Goal: Use online tool/utility

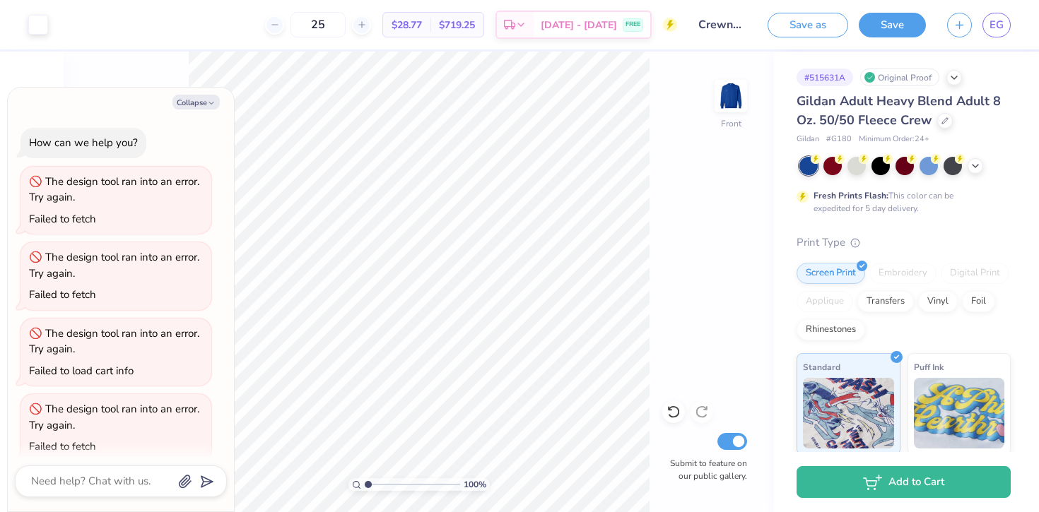
scroll to position [160, 0]
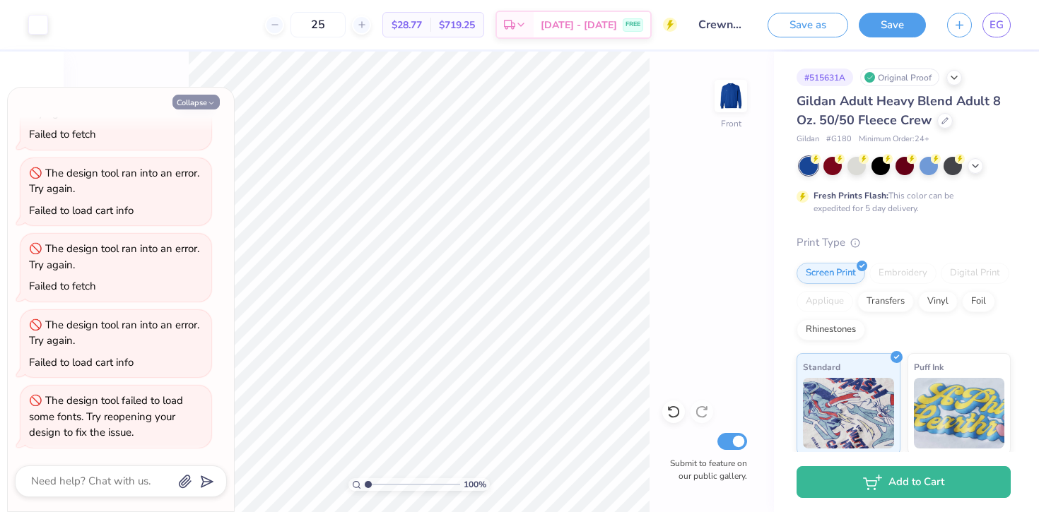
click at [195, 107] on button "Collapse" at bounding box center [195, 102] width 47 height 15
type textarea "x"
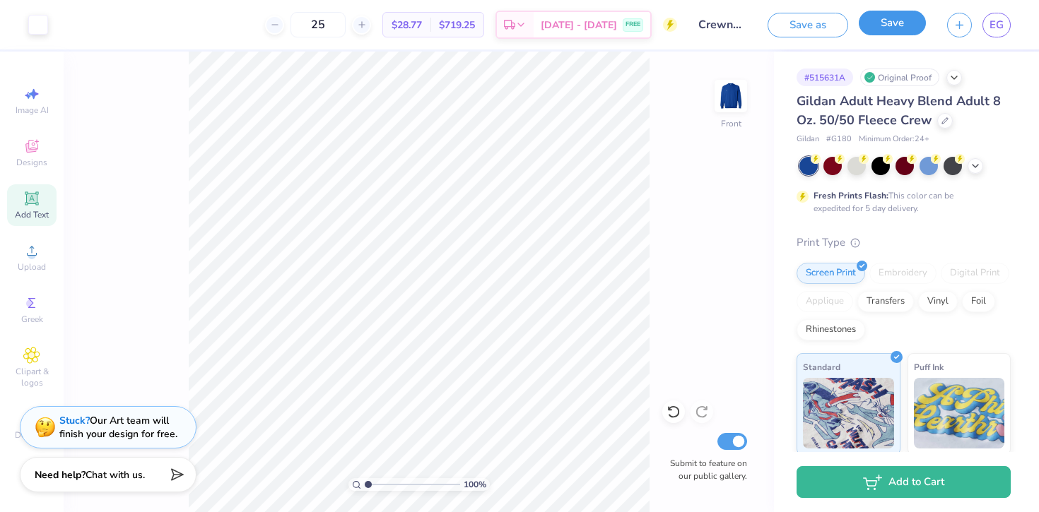
click at [886, 22] on button "Save" at bounding box center [892, 23] width 67 height 25
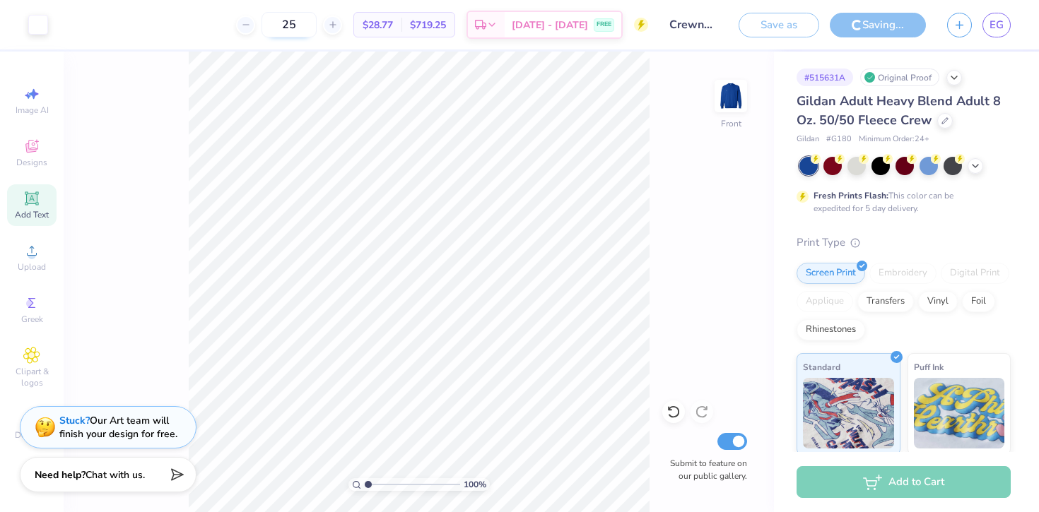
click at [317, 26] on input "25" at bounding box center [289, 24] width 55 height 25
type input "2"
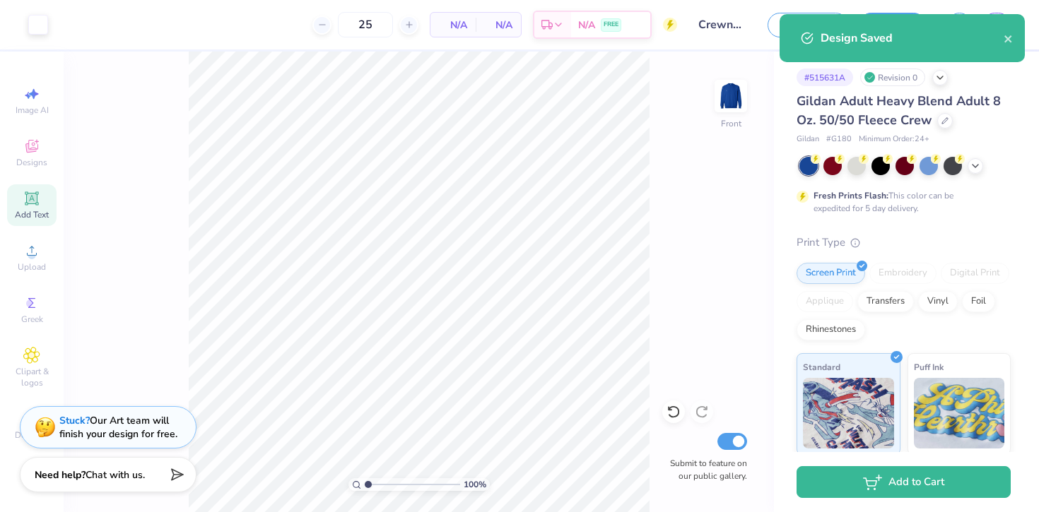
type input "30"
click at [1008, 40] on icon "close" at bounding box center [1007, 38] width 7 height 7
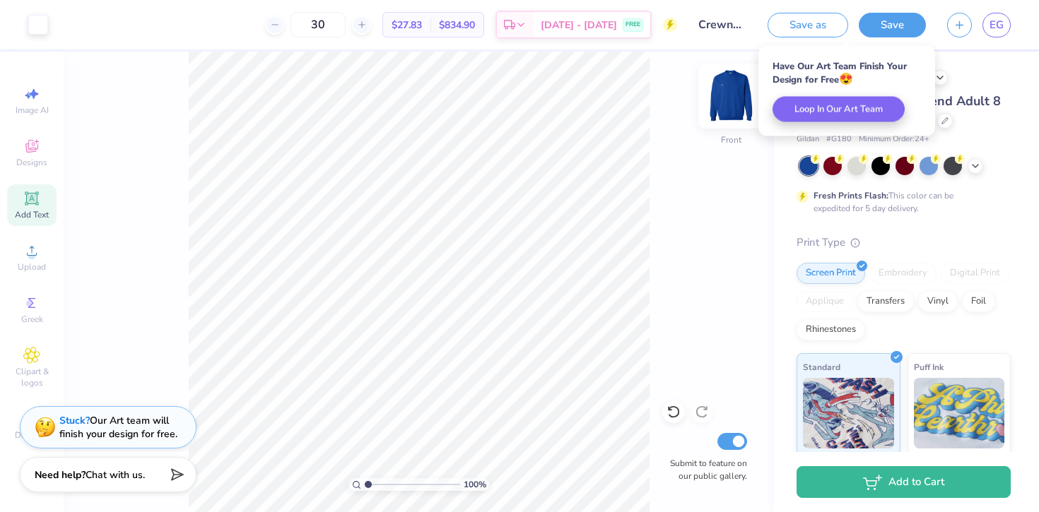
click at [725, 105] on img at bounding box center [731, 96] width 57 height 57
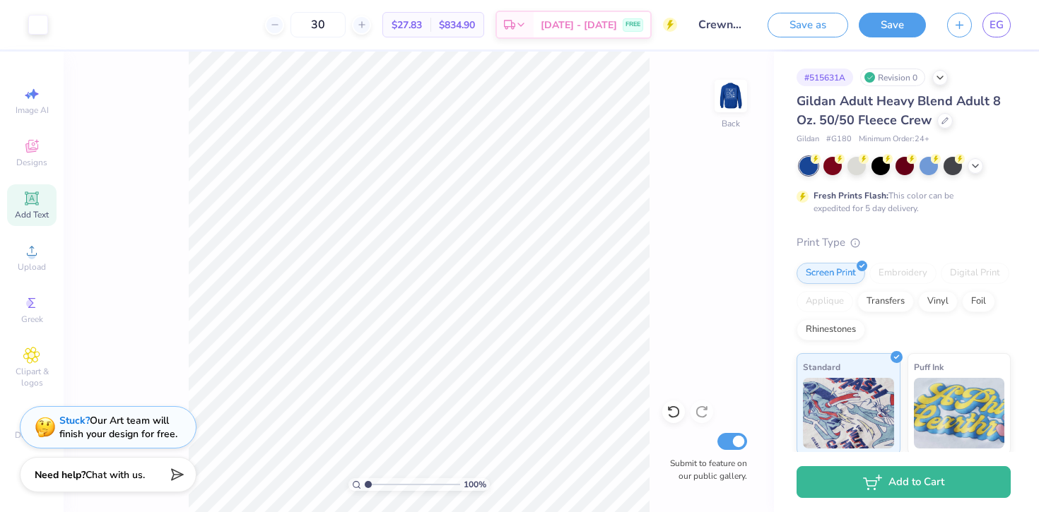
click at [725, 105] on img at bounding box center [731, 96] width 28 height 28
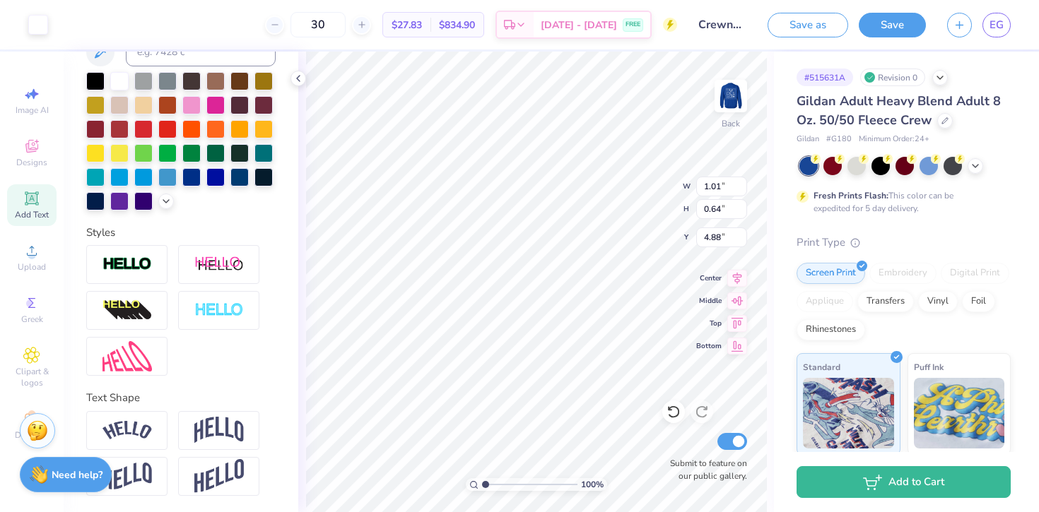
type input "4.88"
type input "1.35"
type input "0.85"
click at [296, 78] on icon at bounding box center [298, 78] width 11 height 11
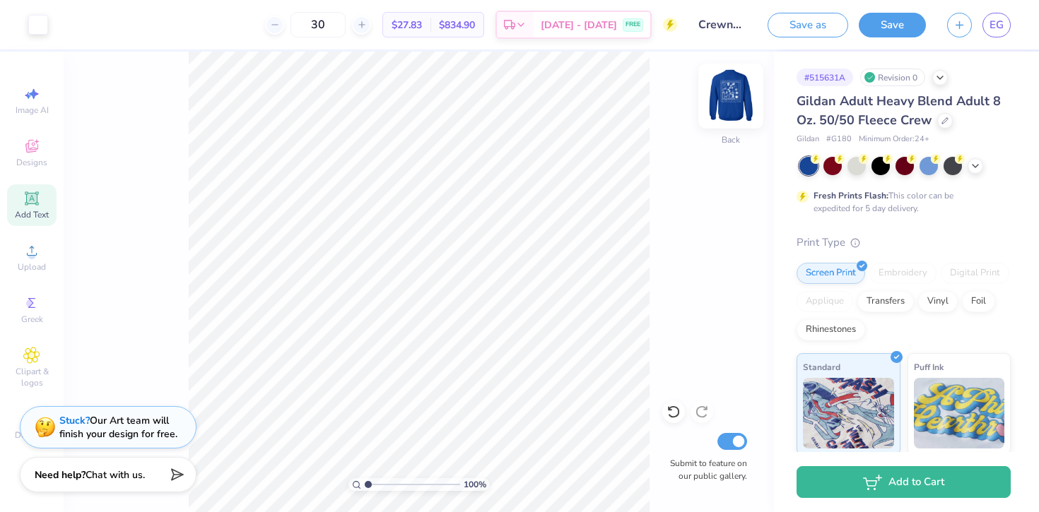
click at [732, 106] on img at bounding box center [731, 96] width 57 height 57
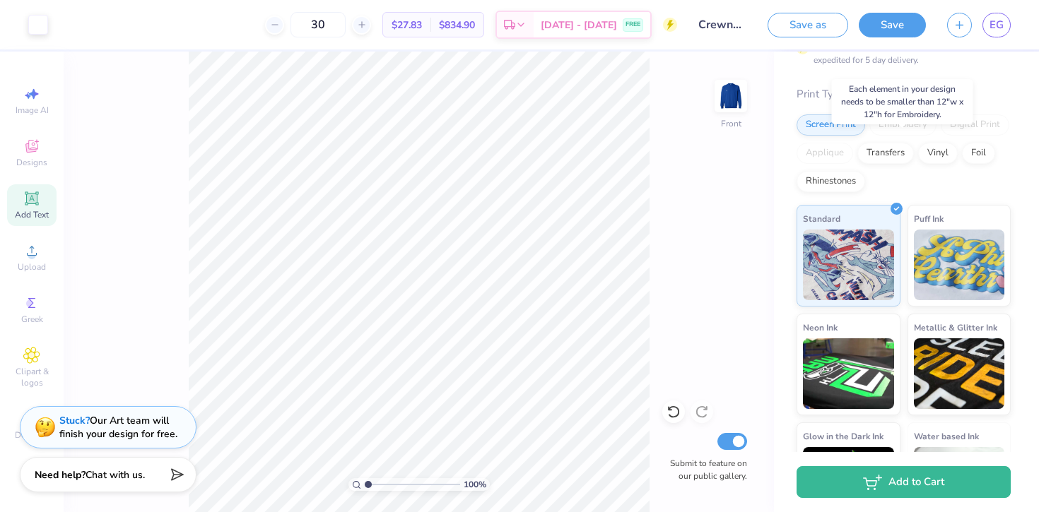
scroll to position [221, 0]
